Goal: Find contact information: Find contact information

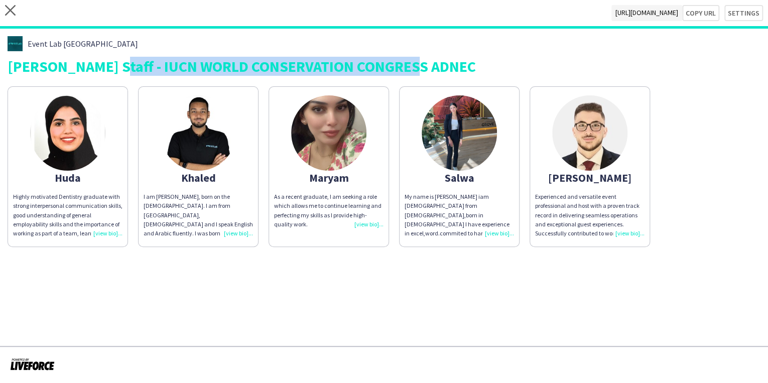
drag, startPoint x: 428, startPoint y: 66, endPoint x: 93, endPoint y: 67, distance: 334.3
click at [93, 67] on div "[PERSON_NAME] Staff - IUCN WORLD CONSERVATION CONGRESS ADNEC" at bounding box center [384, 66] width 753 height 15
click at [459, 56] on div "Event Lab UAE [PERSON_NAME] Staff - IUCN WORLD CONSERVATION CONGRESS ADNEC" at bounding box center [384, 55] width 753 height 38
drag, startPoint x: 91, startPoint y: 66, endPoint x: 415, endPoint y: 62, distance: 324.3
click at [415, 62] on div "[PERSON_NAME] Staff - IUCN WORLD CONSERVATION CONGRESS ADNEC" at bounding box center [384, 66] width 753 height 15
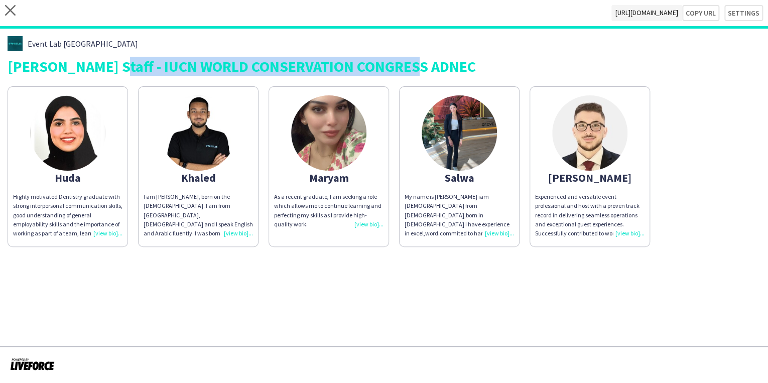
copy div "IUCN WORLD CONSERVATION CONGRESS ADNEC"
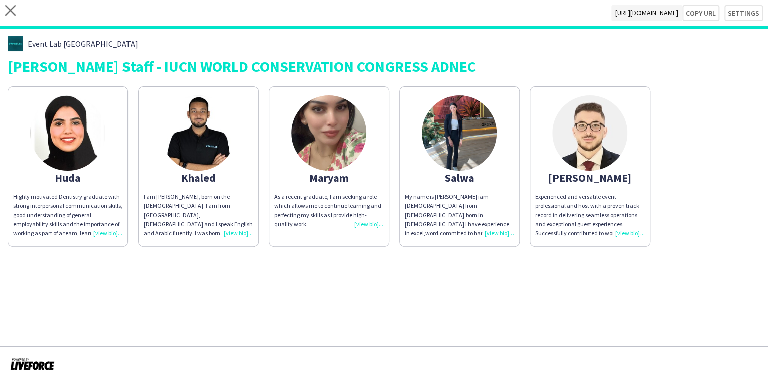
click at [632, 232] on div "Experienced and versatile event professional and host with a proven track recor…" at bounding box center [589, 215] width 109 height 46
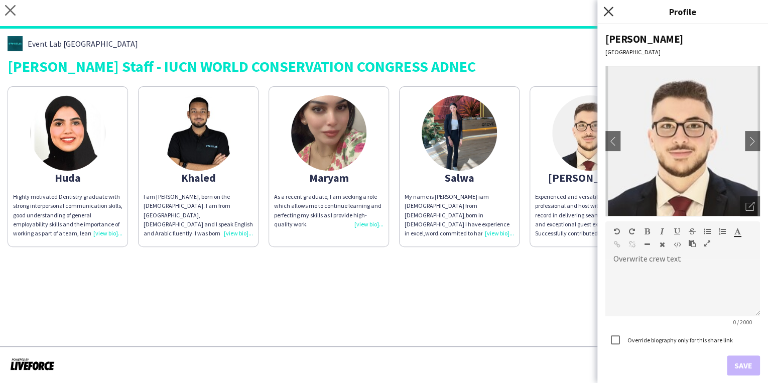
click at [612, 13] on icon "Close pop-in" at bounding box center [608, 12] width 10 height 10
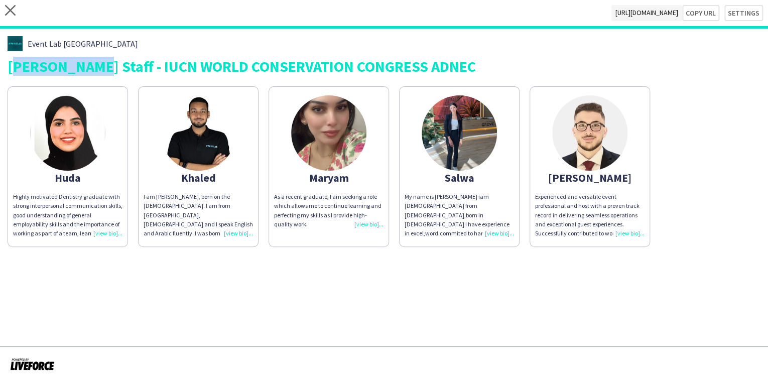
drag, startPoint x: 81, startPoint y: 66, endPoint x: 6, endPoint y: 68, distance: 74.8
click at [6, 68] on div "Event Lab UAE [PERSON_NAME] Staff - IUCN WORLD CONSERVATION CONGRESS ADNEC Huda…" at bounding box center [384, 142] width 768 height 226
click at [422, 69] on div "[PERSON_NAME] Staff - IUCN WORLD CONSERVATION CONGRESS ADNEC" at bounding box center [384, 66] width 753 height 15
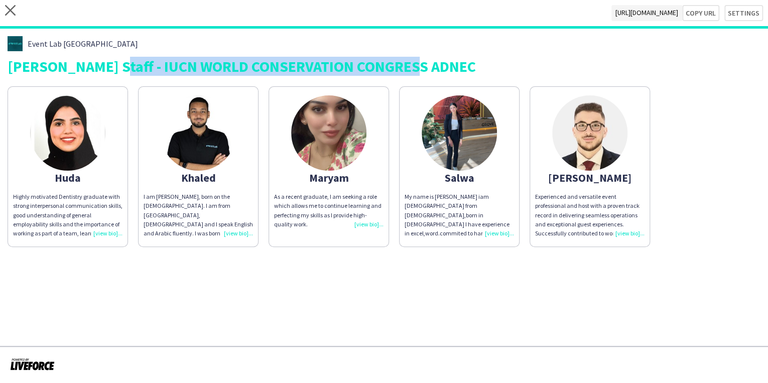
drag, startPoint x: 414, startPoint y: 69, endPoint x: 92, endPoint y: 64, distance: 321.8
click at [92, 64] on div "[PERSON_NAME] Staff - IUCN WORLD CONSERVATION CONGRESS ADNEC" at bounding box center [384, 66] width 753 height 15
copy div "IUCN WORLD CONSERVATION CONGRESS ADNEC"
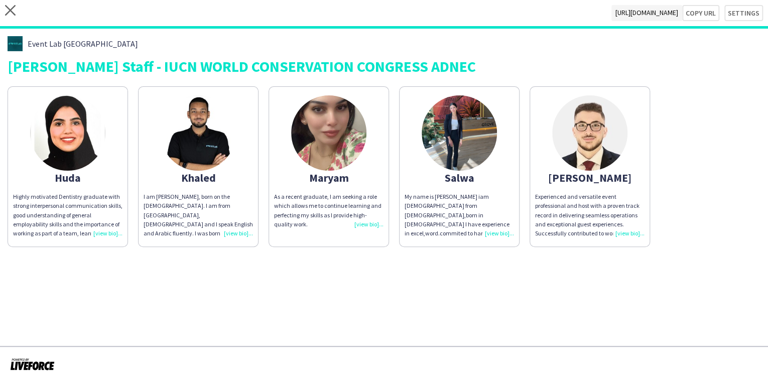
click at [79, 64] on div "[PERSON_NAME] Staff - IUCN WORLD CONSERVATION CONGRESS ADNEC" at bounding box center [384, 66] width 753 height 15
drag, startPoint x: 9, startPoint y: 64, endPoint x: 82, endPoint y: 64, distance: 73.8
click at [82, 64] on div "[PERSON_NAME] Staff - IUCN WORLD CONSERVATION CONGRESS ADNEC" at bounding box center [384, 66] width 753 height 15
copy div "[PERSON_NAME] Staff"
click at [414, 68] on div "[PERSON_NAME] Staff - IUCN WORLD CONSERVATION CONGRESS ADNEC" at bounding box center [384, 66] width 753 height 15
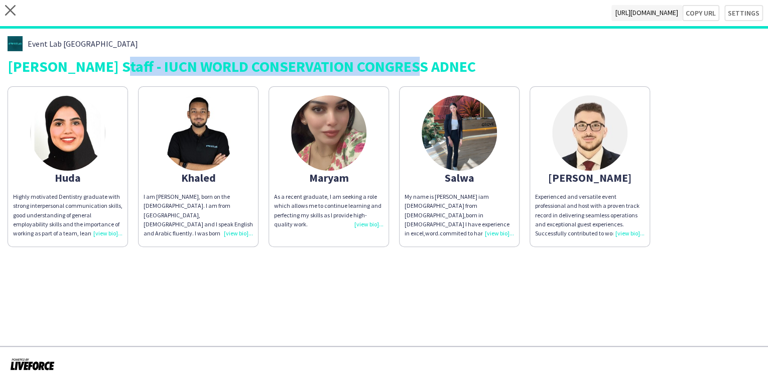
drag, startPoint x: 404, startPoint y: 65, endPoint x: 93, endPoint y: 65, distance: 310.7
click at [93, 65] on div "[PERSON_NAME] Staff - IUCN WORLD CONSERVATION CONGRESS ADNEC" at bounding box center [384, 66] width 753 height 15
copy div "IUCN WORLD CONSERVATION CONGRESS ADNEC"
click at [432, 68] on div "[PERSON_NAME] Staff - IUCN WORLD CONSERVATION CONGRESS ADNEC" at bounding box center [384, 66] width 753 height 15
click at [412, 64] on div "[PERSON_NAME] Staff - IUCN WORLD CONSERVATION CONGRESS ADNEC" at bounding box center [384, 66] width 753 height 15
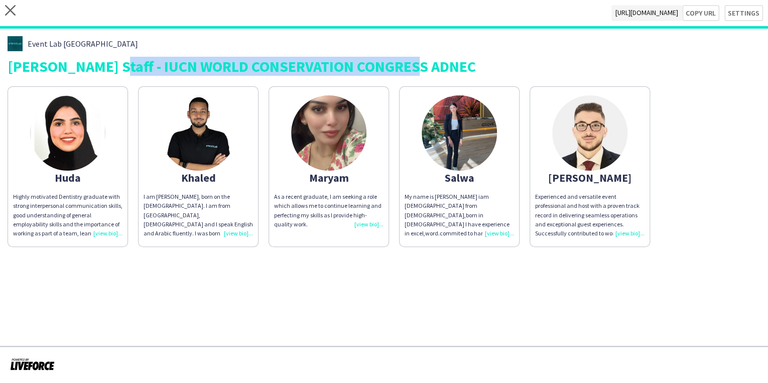
copy div "IUCN WORLD CONSERVATION CONGRESS ADNEC"
click at [442, 71] on div "[PERSON_NAME] Staff - IUCN WORLD CONSERVATION CONGRESS ADNEC" at bounding box center [384, 66] width 753 height 15
drag, startPoint x: 414, startPoint y: 71, endPoint x: 92, endPoint y: 68, distance: 321.8
click at [92, 68] on div "[PERSON_NAME] Staff - IUCN WORLD CONSERVATION CONGRESS ADNEC" at bounding box center [384, 66] width 753 height 15
copy div "IUCN WORLD CONSERVATION CONGRESS ADNEC"
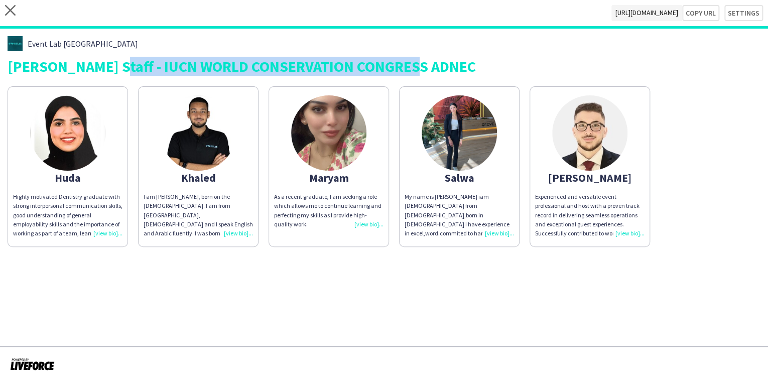
click at [417, 70] on div "[PERSON_NAME] Staff - IUCN WORLD CONSERVATION CONGRESS ADNEC" at bounding box center [384, 66] width 753 height 15
drag, startPoint x: 412, startPoint y: 68, endPoint x: 91, endPoint y: 60, distance: 320.4
click at [91, 60] on div "[PERSON_NAME] Staff - IUCN WORLD CONSERVATION CONGRESS ADNEC" at bounding box center [384, 66] width 753 height 15
copy div "IUCN WORLD CONSERVATION CONGRESS ADNEC"
click at [416, 61] on div "[PERSON_NAME] Staff - IUCN WORLD CONSERVATION CONGRESS ADNEC" at bounding box center [384, 66] width 753 height 15
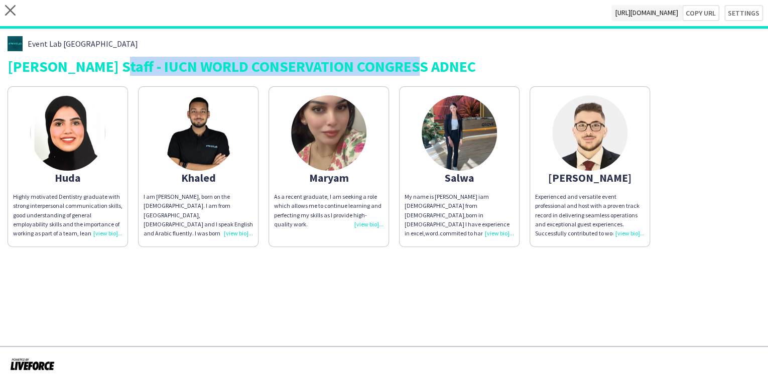
drag, startPoint x: 408, startPoint y: 63, endPoint x: 91, endPoint y: 65, distance: 316.8
click at [91, 65] on div "[PERSON_NAME] Staff - IUCN WORLD CONSERVATION CONGRESS ADNEC" at bounding box center [384, 66] width 753 height 15
copy div "IUCN WORLD CONSERVATION CONGRESS ADNEC"
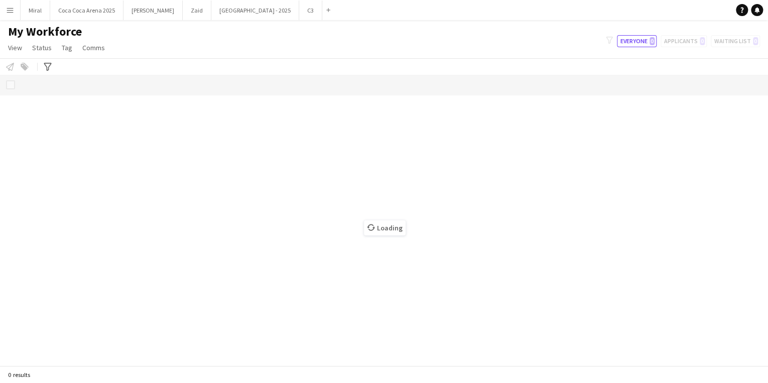
click at [13, 13] on app-icon "Menu" at bounding box center [10, 10] width 8 height 8
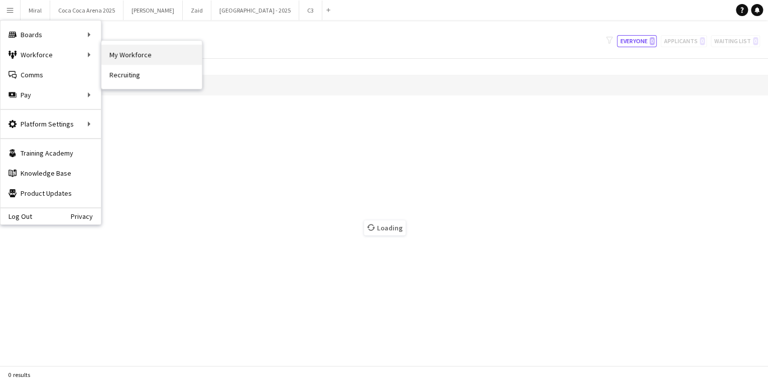
click at [112, 54] on link "My Workforce" at bounding box center [151, 55] width 100 height 20
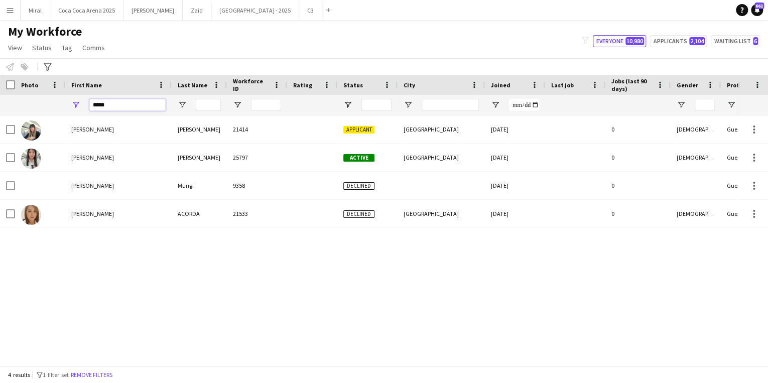
drag, startPoint x: 113, startPoint y: 102, endPoint x: 21, endPoint y: 106, distance: 93.0
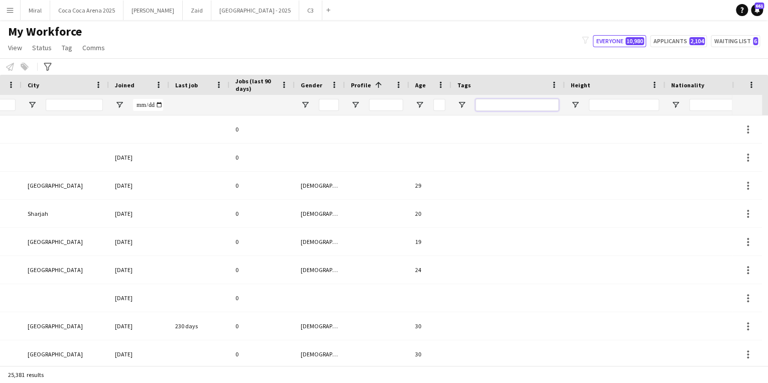
click at [512, 103] on input "Tags Filter Input" at bounding box center [516, 105] width 83 height 12
paste input "**********"
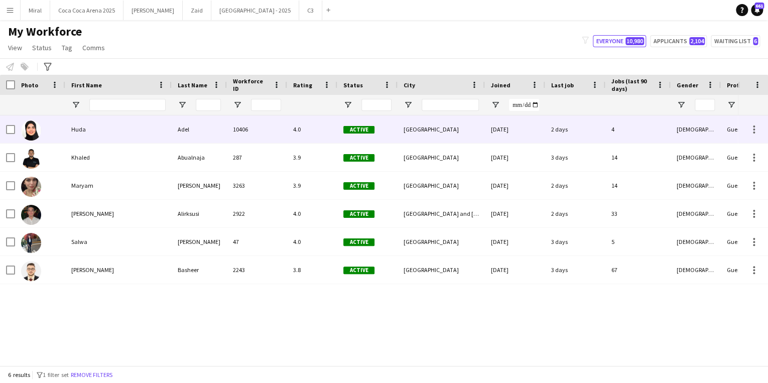
type input "**********"
click at [103, 127] on div "Huda" at bounding box center [118, 129] width 106 height 28
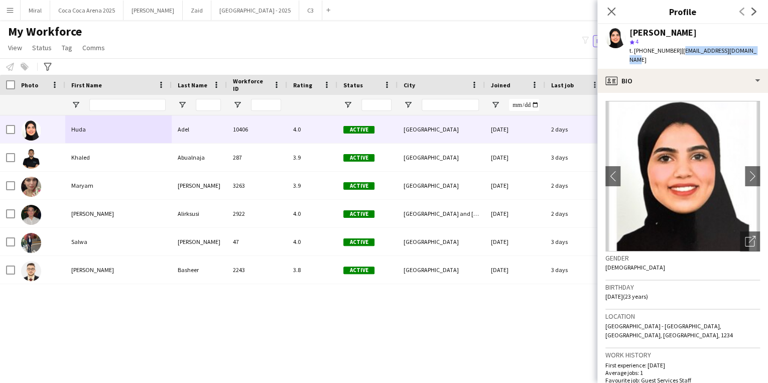
drag, startPoint x: 677, startPoint y: 49, endPoint x: 763, endPoint y: 49, distance: 86.3
click at [763, 49] on app-profile-header "Huda Adel star 4 t. +971502915750 | huda_albayouk@hotmail.com" at bounding box center [682, 46] width 171 height 45
copy span "huda_albayouk@hotmail.com"
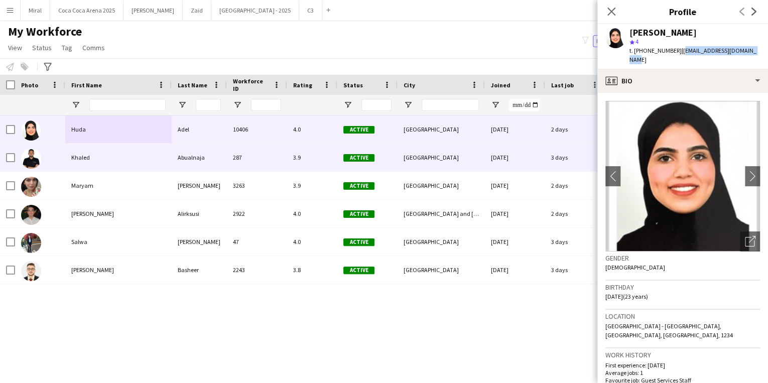
click at [111, 155] on div "Khaled" at bounding box center [118, 158] width 106 height 28
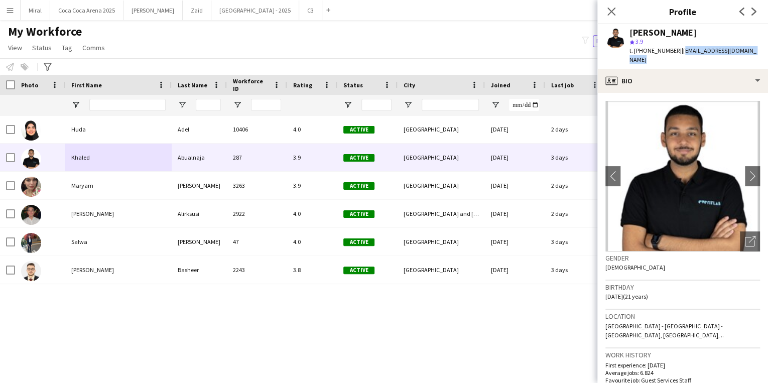
drag, startPoint x: 676, startPoint y: 50, endPoint x: 761, endPoint y: 54, distance: 84.9
click at [761, 54] on div "Khaled Abualnaja star 3.9 t. +971568470999 | khaled.mohsen03@outlook.com" at bounding box center [682, 46] width 171 height 45
copy span "khaled.mohsen03@outlook.com"
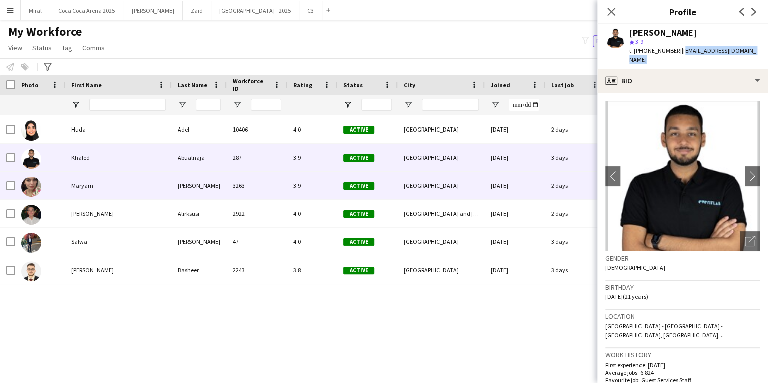
click at [115, 187] on div "Maryam" at bounding box center [118, 186] width 106 height 28
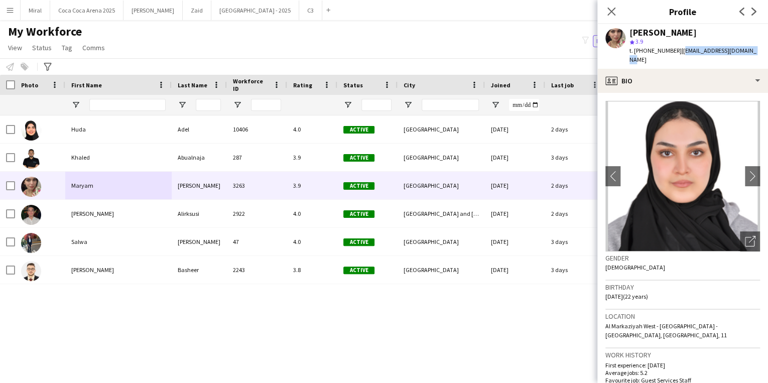
drag, startPoint x: 677, startPoint y: 51, endPoint x: 753, endPoint y: 54, distance: 75.8
click at [753, 54] on div "Maryam maher ali star 3.9 t. +971567275795 | maryam.mhrr123@gmail.com" at bounding box center [682, 46] width 171 height 45
copy span "maryam.mhrr123@gmail.com"
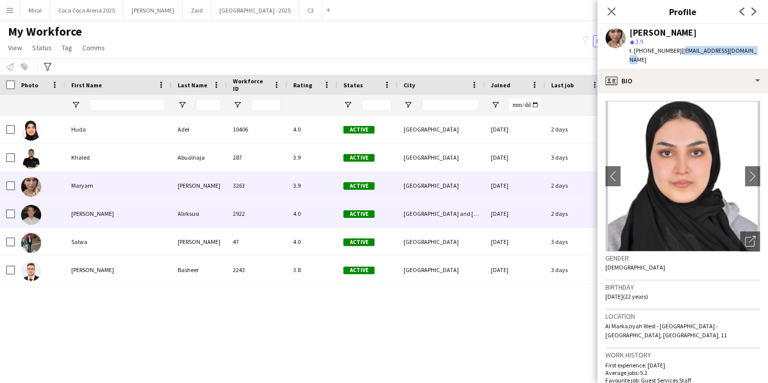
click at [117, 210] on div "Mohamad" at bounding box center [118, 214] width 106 height 28
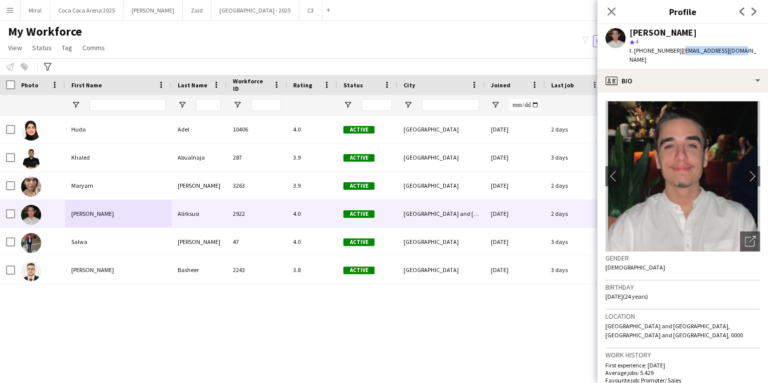
drag, startPoint x: 677, startPoint y: 53, endPoint x: 735, endPoint y: 52, distance: 58.7
click at [735, 52] on div "Mohamad Alirksusi star 4 t. +971522985254 | m.irksusi@gmail.com" at bounding box center [682, 46] width 171 height 45
copy span "m.irksusi@gmail.com"
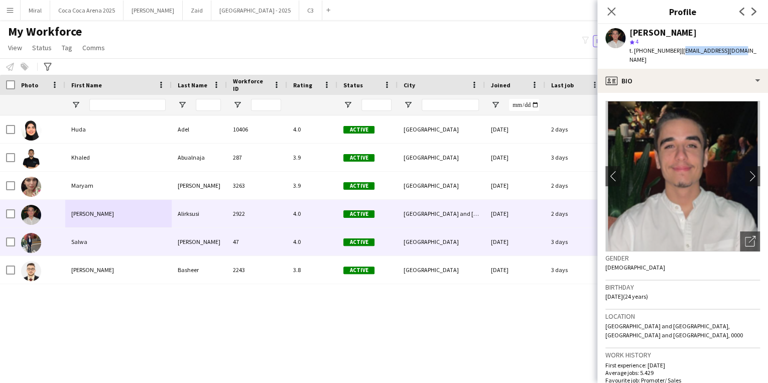
click at [118, 243] on div "Salwa" at bounding box center [118, 242] width 106 height 28
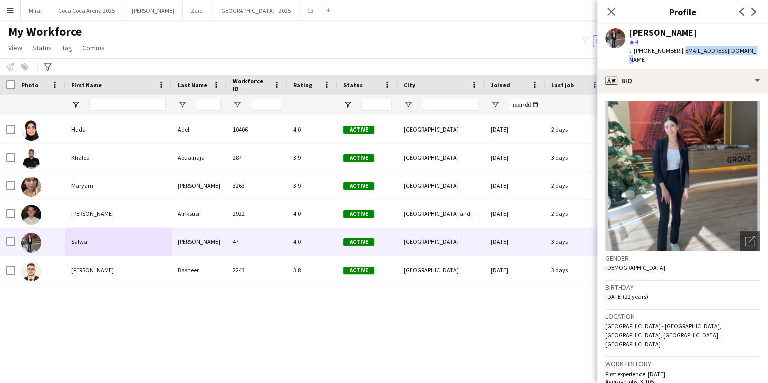
drag, startPoint x: 677, startPoint y: 51, endPoint x: 751, endPoint y: 54, distance: 73.9
click at [751, 54] on div "Salwa Emad star 4 t. +971565720277 | salwaemad13@hotmail.com" at bounding box center [682, 46] width 171 height 45
copy span "salwaemad13@hotmail.com"
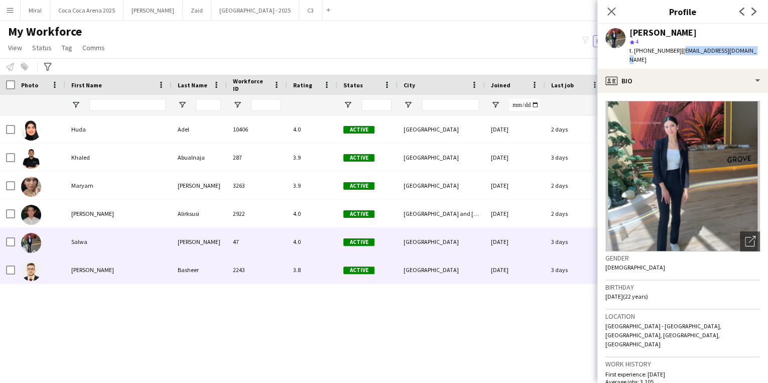
click at [93, 266] on div "[PERSON_NAME]" at bounding box center [118, 270] width 106 height 28
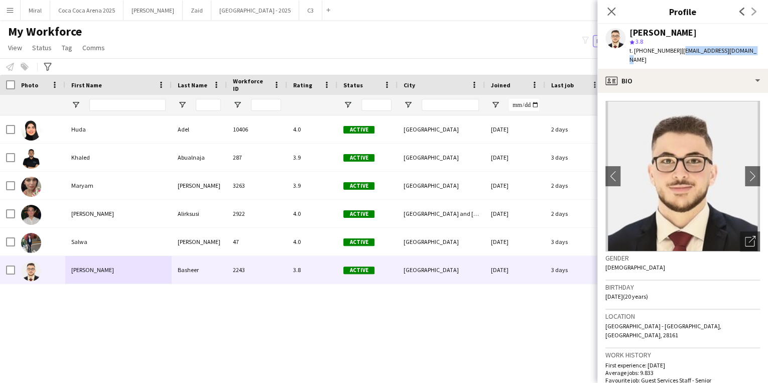
drag, startPoint x: 678, startPoint y: 50, endPoint x: 749, endPoint y: 52, distance: 71.3
click at [749, 52] on div "Yazan Basheer star 3.8 t. +971507228248 | yazanbachir12@gmail.com" at bounding box center [682, 46] width 171 height 45
copy span "yazanbachir12@gmail.com"
